Goal: Task Accomplishment & Management: Use online tool/utility

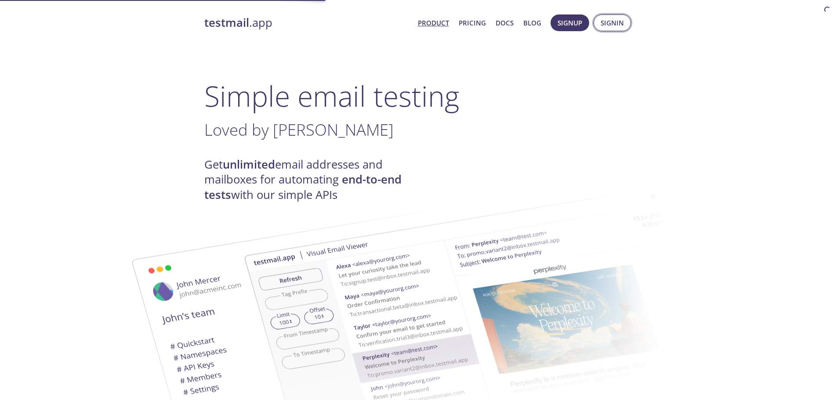
click at [582, 24] on span "Signup" at bounding box center [570, 22] width 25 height 11
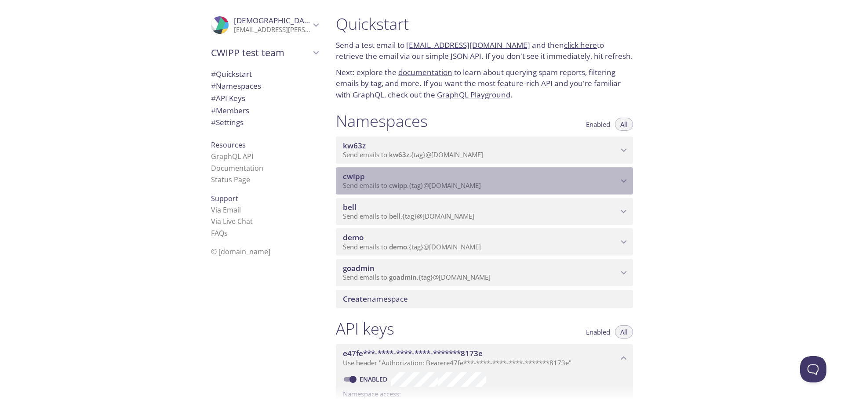
click at [482, 171] on div "cwipp Send emails to cwipp . {tag} @[DOMAIN_NAME]" at bounding box center [484, 180] width 297 height 27
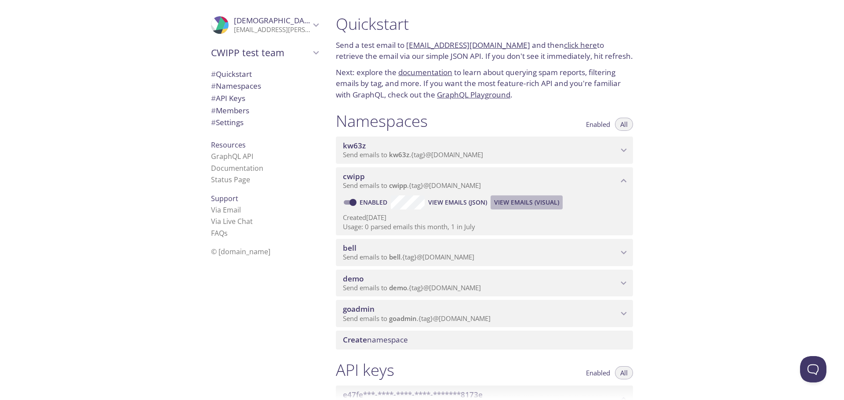
click at [533, 202] on span "View Emails (Visual)" at bounding box center [526, 202] width 65 height 11
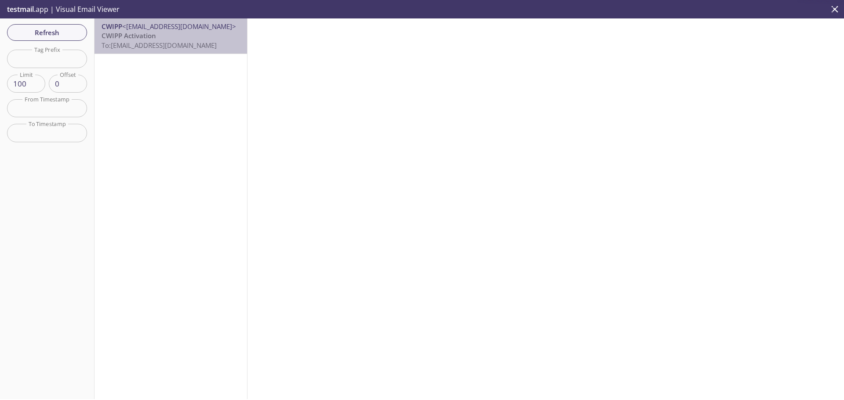
click at [179, 41] on span "To: [EMAIL_ADDRESS][DOMAIN_NAME]" at bounding box center [158, 45] width 115 height 9
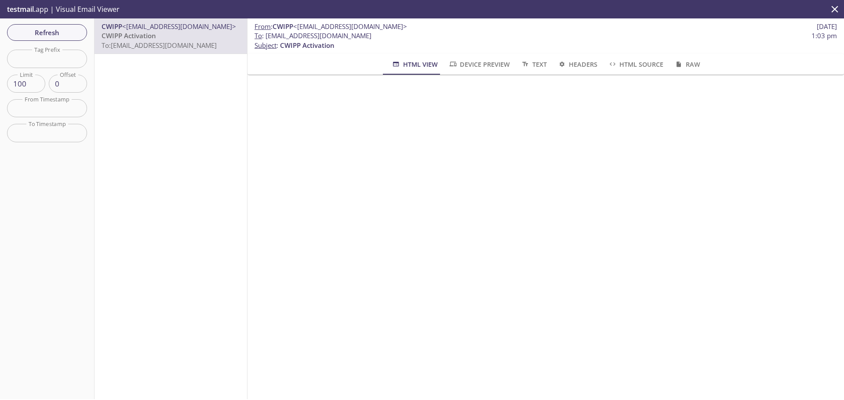
click at [424, 146] on div "From : CWIPP <[EMAIL_ADDRESS][DOMAIN_NAME]> [DATE] To : [EMAIL_ADDRESS][DOMAIN_…" at bounding box center [545, 208] width 596 height 381
click at [407, 104] on iframe at bounding box center [545, 96] width 575 height 22
click at [389, 163] on div "From : CWIPP <[EMAIL_ADDRESS][DOMAIN_NAME]> [DATE] To : [EMAIL_ADDRESS][DOMAIN_…" at bounding box center [545, 208] width 596 height 381
click at [811, 88] on iframe at bounding box center [545, 96] width 575 height 22
drag, startPoint x: 399, startPoint y: 86, endPoint x: 350, endPoint y: 176, distance: 102.6
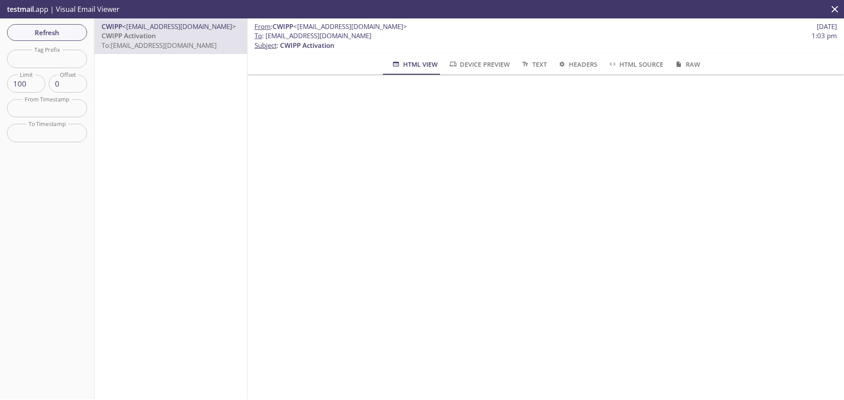
click at [362, 195] on div "From : CWIPP <[EMAIL_ADDRESS][DOMAIN_NAME]> [DATE] To : [EMAIL_ADDRESS][DOMAIN_…" at bounding box center [545, 208] width 596 height 381
click at [415, 144] on div "From : CWIPP <[EMAIL_ADDRESS][DOMAIN_NAME]> [DATE] To : [EMAIL_ADDRESS][DOMAIN_…" at bounding box center [545, 208] width 596 height 381
